Goal: Task Accomplishment & Management: Manage account settings

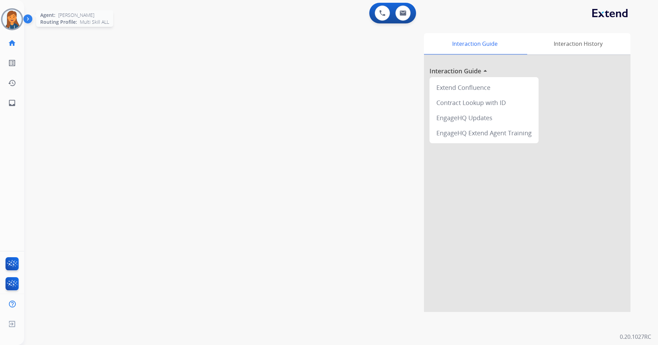
click at [14, 19] on img at bounding box center [11, 19] width 19 height 19
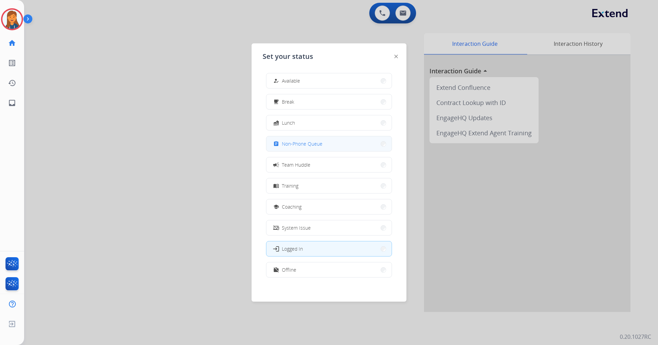
click at [293, 139] on button "assignment Non-Phone Queue" at bounding box center [328, 143] width 125 height 15
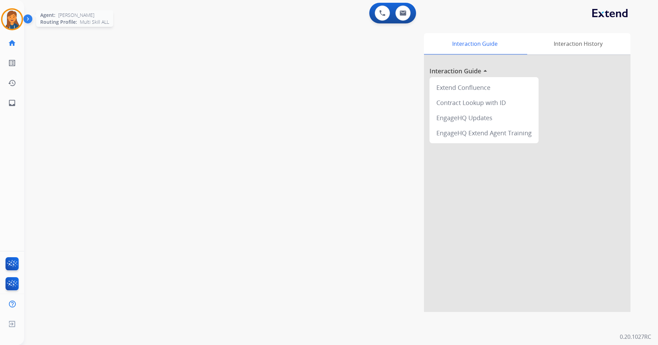
click at [7, 15] on img at bounding box center [11, 19] width 19 height 19
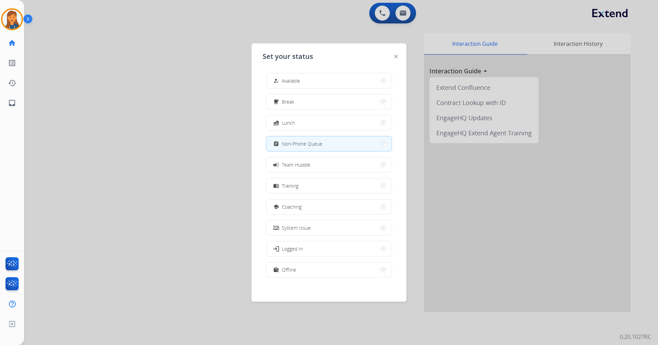
click at [213, 69] on div at bounding box center [329, 172] width 658 height 345
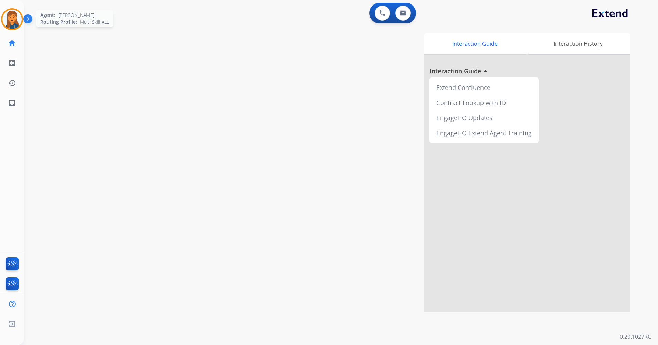
click at [16, 14] on img at bounding box center [11, 19] width 19 height 19
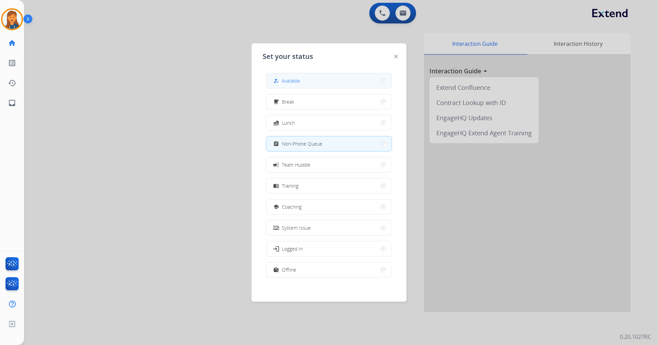
click at [272, 84] on button "how_to_reg Available" at bounding box center [328, 80] width 125 height 15
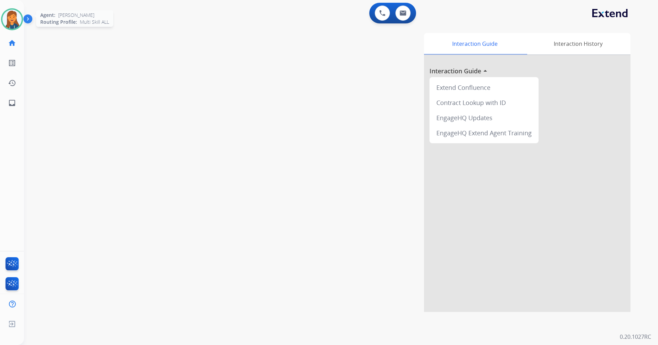
click at [18, 17] on img at bounding box center [11, 19] width 19 height 19
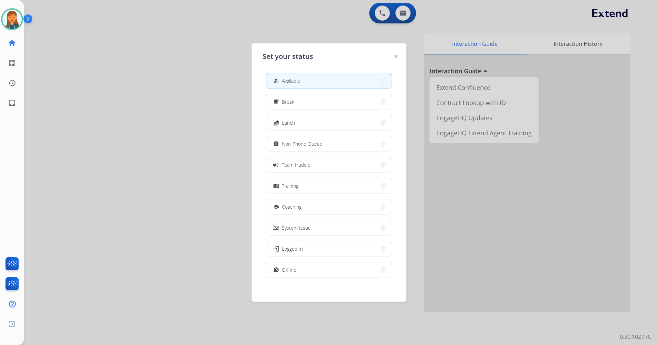
drag, startPoint x: 316, startPoint y: 140, endPoint x: 285, endPoint y: 135, distance: 31.7
click at [316, 140] on span "Non-Phone Queue" at bounding box center [302, 143] width 41 height 7
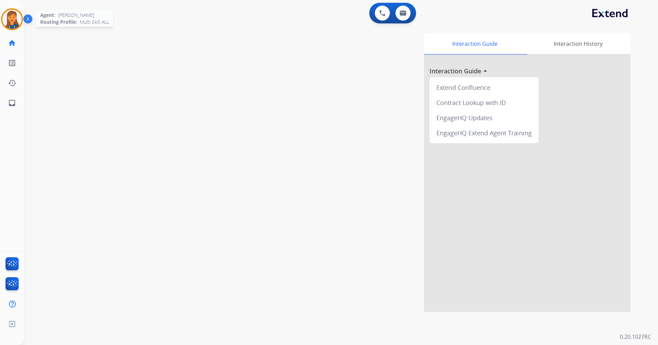
click at [10, 24] on img at bounding box center [11, 19] width 19 height 19
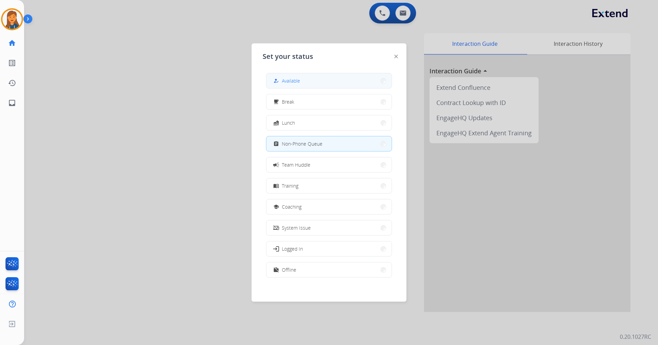
click at [300, 80] on span "Available" at bounding box center [291, 80] width 18 height 7
